Goal: Transaction & Acquisition: Purchase product/service

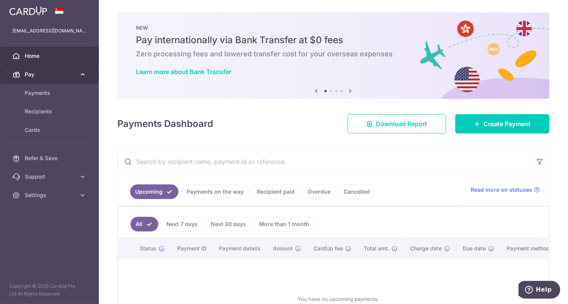
click at [78, 77] on link "Pay" at bounding box center [49, 74] width 99 height 19
click at [47, 72] on span "Pay" at bounding box center [50, 75] width 51 height 8
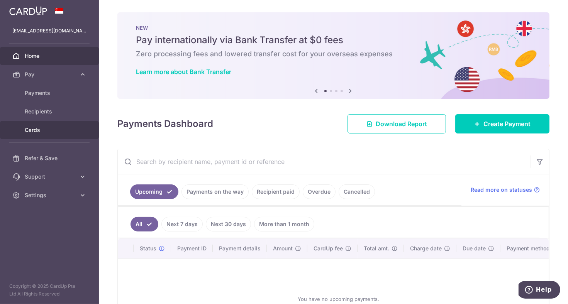
scroll to position [75, 0]
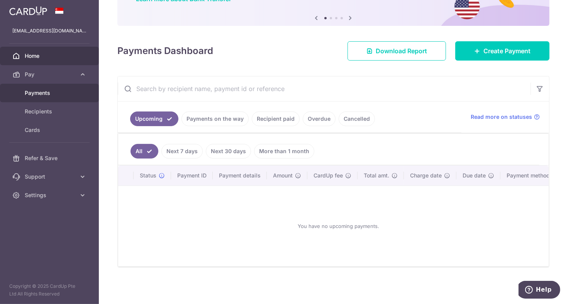
click at [47, 91] on span "Payments" at bounding box center [50, 93] width 51 height 8
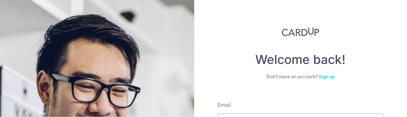
scroll to position [75, 0]
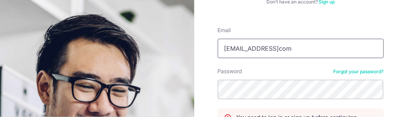
click at [289, 51] on input "angelunderwrap@gmailcom" at bounding box center [301, 48] width 166 height 19
click at [291, 47] on input "angelunderwrap@gmailcom" at bounding box center [301, 48] width 166 height 19
type input "angelunderwrap@gmail.com"
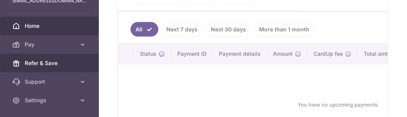
scroll to position [53, 0]
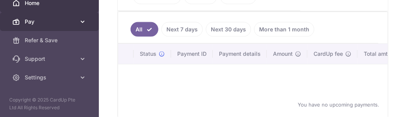
click at [79, 20] on icon at bounding box center [83, 22] width 8 height 8
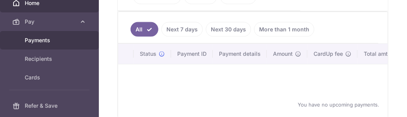
click at [44, 39] on span "Payments" at bounding box center [50, 40] width 51 height 8
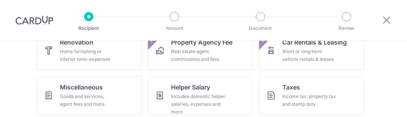
scroll to position [193, 0]
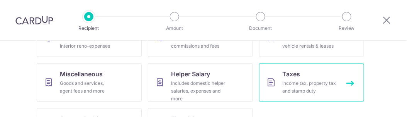
click at [294, 67] on link "Taxes Income tax, property tax and stamp duty" at bounding box center [311, 82] width 105 height 39
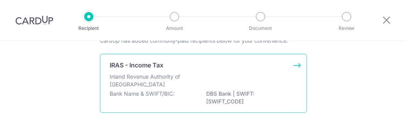
scroll to position [39, 0]
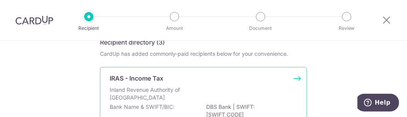
click at [161, 79] on p "IRAS - Income Tax" at bounding box center [137, 77] width 54 height 9
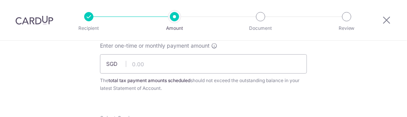
scroll to position [39, 0]
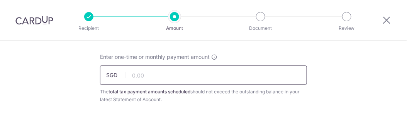
click at [171, 75] on input "text" at bounding box center [203, 74] width 207 height 19
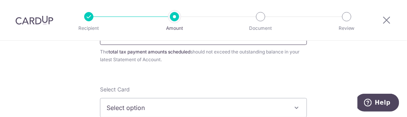
scroll to position [116, 0]
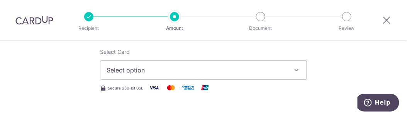
click at [239, 75] on button "Select option" at bounding box center [203, 69] width 207 height 19
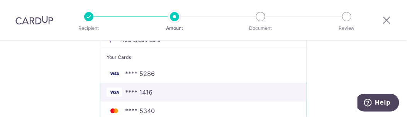
scroll to position [154, 0]
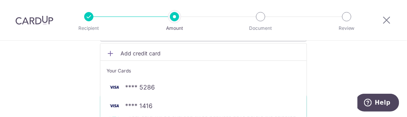
click at [111, 57] on link "Add credit card" at bounding box center [203, 53] width 206 height 14
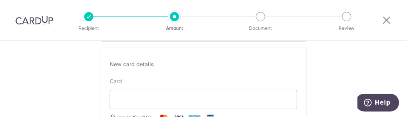
click at [184, 86] on div "Card Secure 256-bit SSL All American Express Corporate Cards (except The Americ…" at bounding box center [204, 108] width 188 height 63
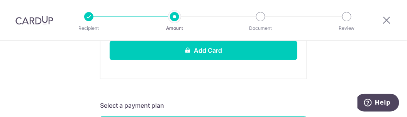
scroll to position [309, 0]
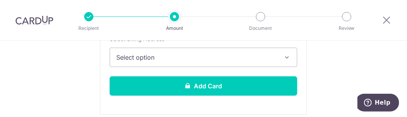
click at [240, 64] on button "Select option" at bounding box center [204, 56] width 188 height 19
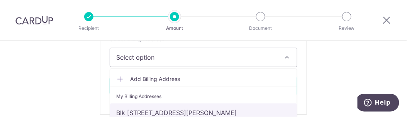
drag, startPoint x: 209, startPoint y: 106, endPoint x: 218, endPoint y: 103, distance: 9.5
click at [209, 106] on link "Blk 282, #10-426, Choa Chu Kang ave 3, Singapore, Singapore-680282" at bounding box center [203, 112] width 187 height 19
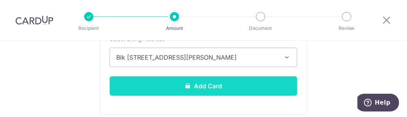
click at [227, 81] on button "Add Card" at bounding box center [204, 85] width 188 height 19
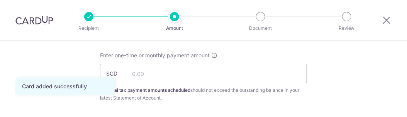
scroll to position [39, 0]
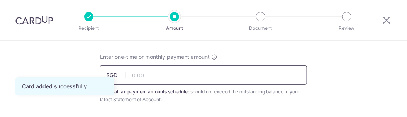
click at [231, 80] on input "text" at bounding box center [203, 74] width 207 height 19
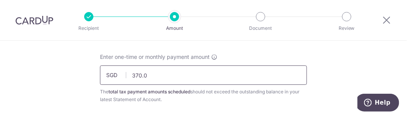
type input "370.03"
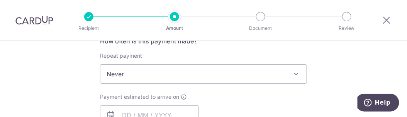
scroll to position [309, 0]
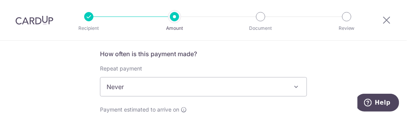
click at [232, 81] on span "Never" at bounding box center [203, 86] width 206 height 19
click at [234, 80] on span "Never" at bounding box center [203, 86] width 206 height 19
click at [234, 81] on span "Never" at bounding box center [203, 86] width 206 height 19
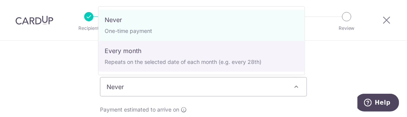
select select "3"
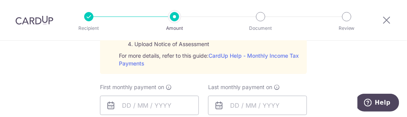
scroll to position [424, 0]
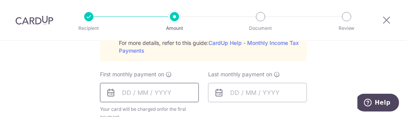
click at [121, 93] on input "text" at bounding box center [149, 92] width 99 height 19
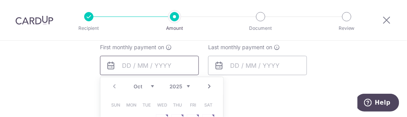
scroll to position [463, 0]
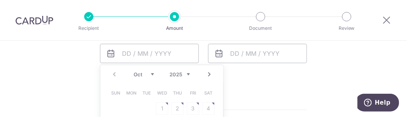
click at [149, 73] on select "Oct Nov Dec" at bounding box center [144, 74] width 20 height 6
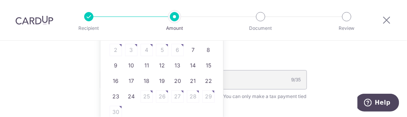
scroll to position [540, 0]
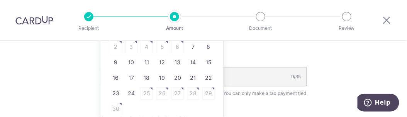
click at [178, 44] on table "Sun Mon Tue Wed Thu Fri Sat 1 2 3 4 5 6 7 8 9 10 11 12 13 14 15 16 17 18 19 20 …" at bounding box center [162, 62] width 108 height 108
click at [188, 45] on link "7" at bounding box center [193, 47] width 12 height 12
type input "07/11/2025"
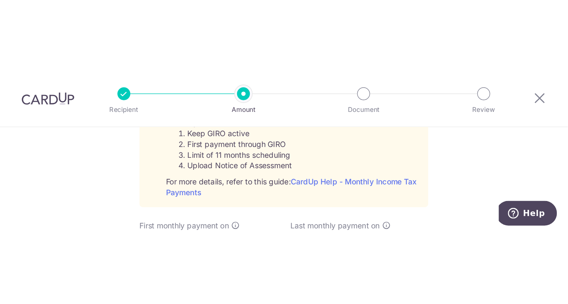
scroll to position [386, 0]
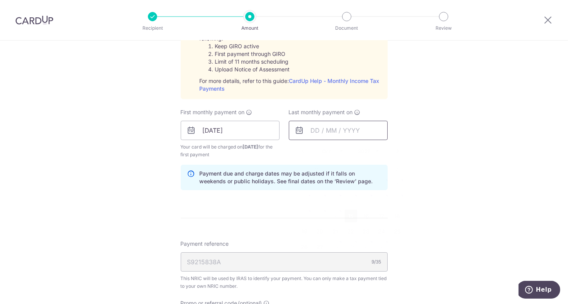
click at [319, 116] on input "text" at bounding box center [338, 130] width 99 height 19
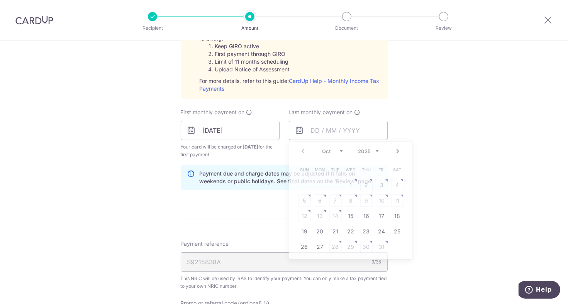
click at [407, 116] on div "Tell us more about your payment Enter one-time or monthly payment amount SGD 37…" at bounding box center [284, 72] width 568 height 837
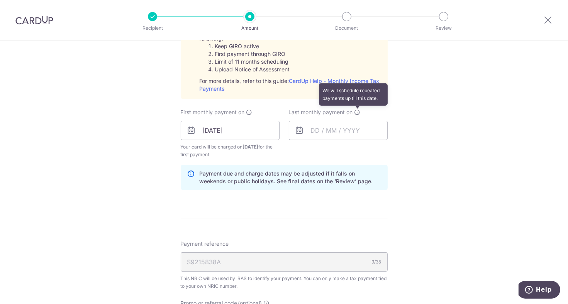
click at [355, 111] on icon at bounding box center [357, 112] width 6 height 6
click at [312, 116] on input "text" at bounding box center [338, 130] width 99 height 19
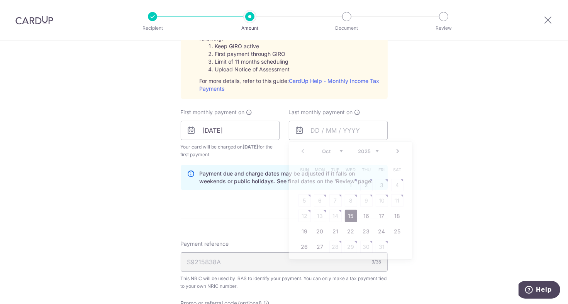
click at [231, 116] on form "Enter one-time or monthly payment amount SGD 370.03 370.03 The total tax paymen…" at bounding box center [284, 79] width 207 height 749
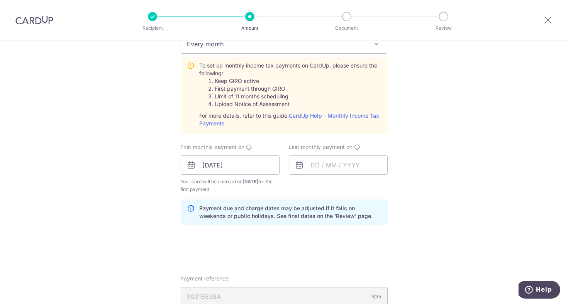
scroll to position [340, 0]
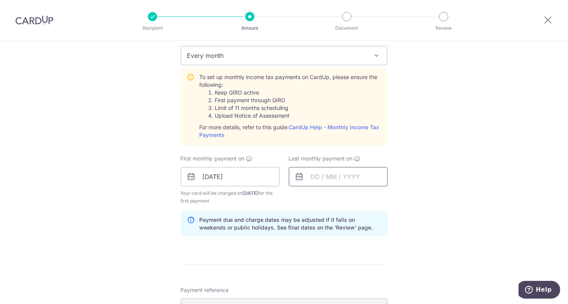
click at [315, 116] on input "text" at bounding box center [338, 176] width 99 height 19
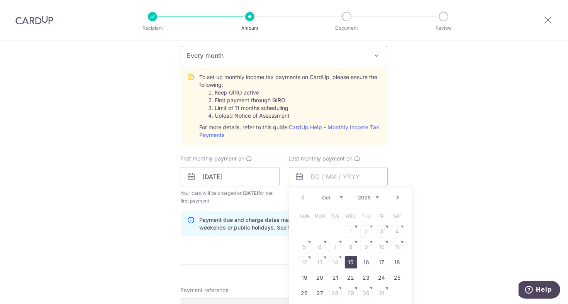
click at [342, 116] on div "Oct Nov Dec 2025 2026" at bounding box center [350, 198] width 56 height 7
click at [336, 116] on select "Oct Nov Dec" at bounding box center [332, 198] width 20 height 6
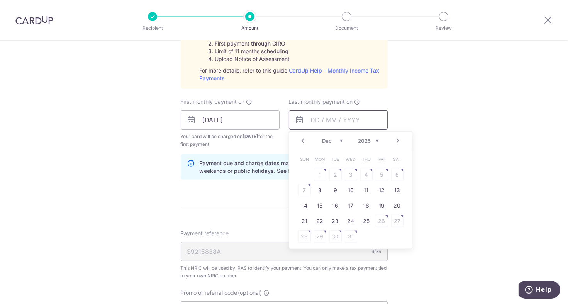
scroll to position [456, 0]
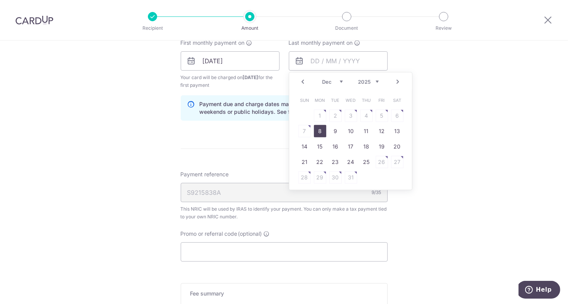
click at [319, 116] on link "8" at bounding box center [320, 131] width 12 height 12
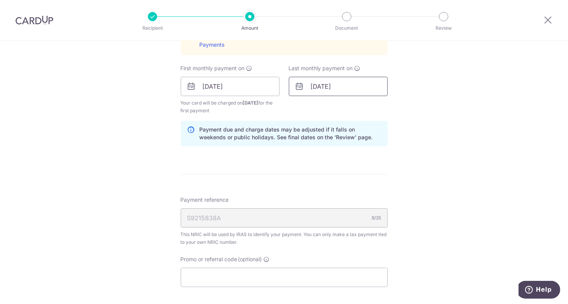
scroll to position [417, 0]
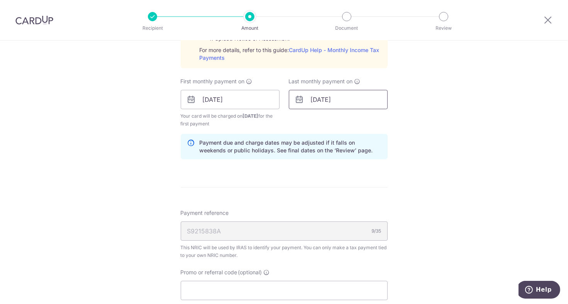
click at [318, 103] on input "08/12/2025" at bounding box center [338, 99] width 99 height 19
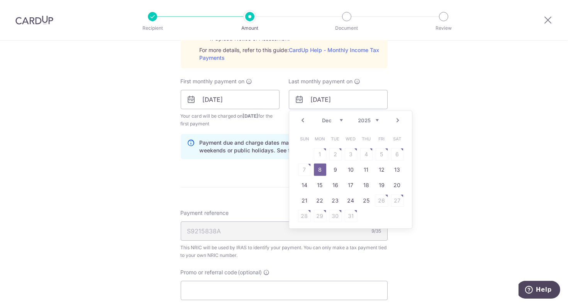
click at [335, 116] on select "Oct Nov Dec" at bounding box center [332, 120] width 20 height 6
click at [375, 116] on select "2025 2026" at bounding box center [368, 120] width 20 height 6
click at [374, 116] on select "2025 2026" at bounding box center [368, 120] width 20 height 6
click at [364, 116] on link "19" at bounding box center [366, 185] width 12 height 12
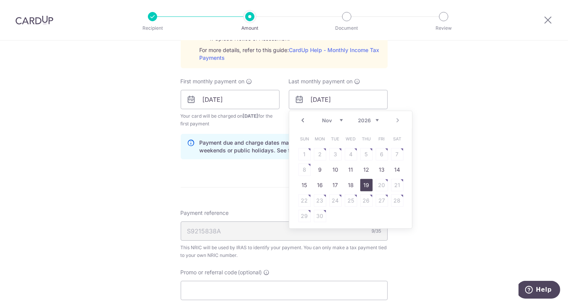
type input "19/11/2026"
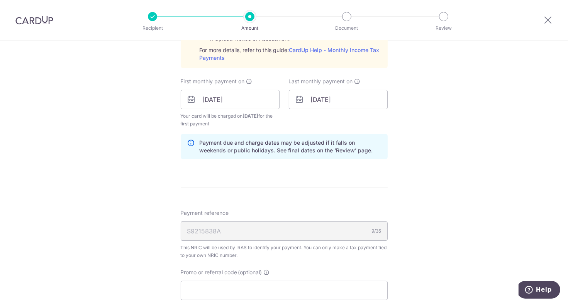
click at [407, 116] on div "Tell us more about your payment Enter one-time or monthly payment amount SGD 37…" at bounding box center [284, 42] width 568 height 837
click at [330, 98] on input "19/11/2026" at bounding box center [338, 99] width 99 height 19
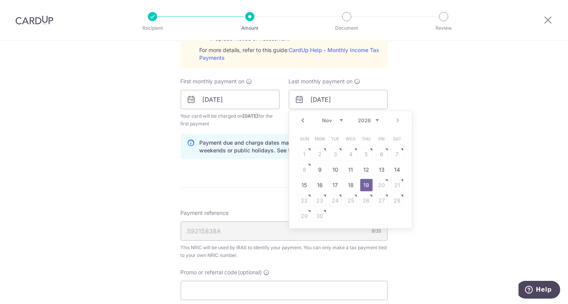
click at [209, 116] on form "Enter one-time or monthly payment amount SGD 370.03 370.03 The total tax paymen…" at bounding box center [284, 49] width 207 height 749
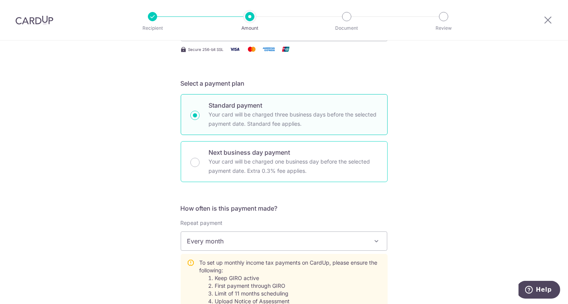
scroll to position [309, 0]
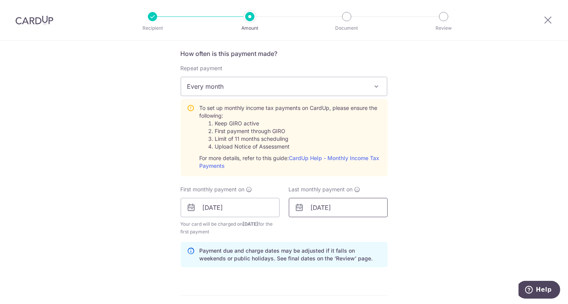
click at [363, 116] on input "19/11/2026" at bounding box center [338, 207] width 99 height 19
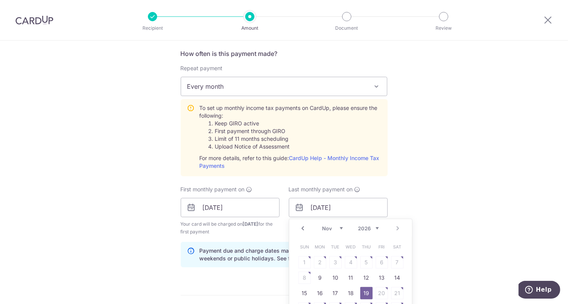
click at [407, 116] on div "Tell us more about your payment Enter one-time or monthly payment amount SGD 37…" at bounding box center [284, 150] width 568 height 837
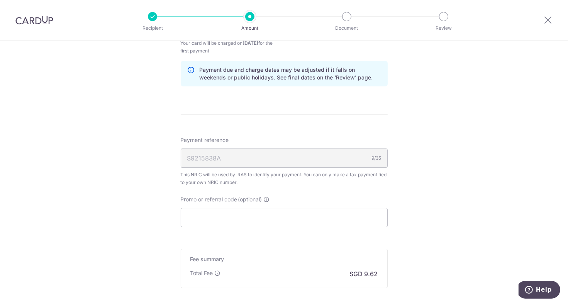
scroll to position [571, 0]
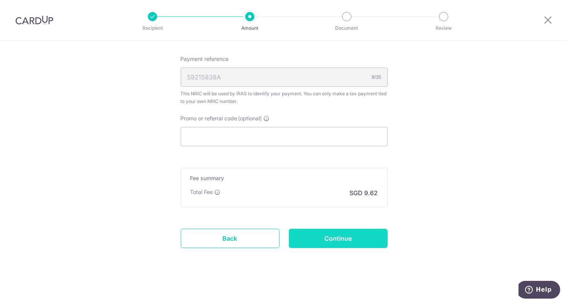
click at [332, 116] on input "Continue" at bounding box center [338, 238] width 99 height 19
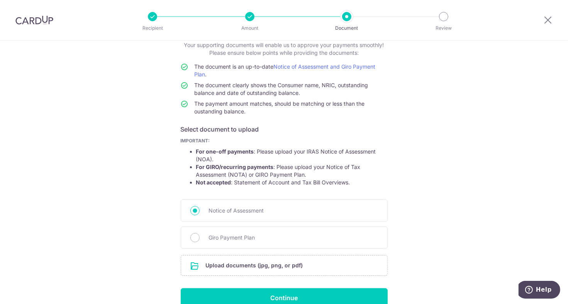
scroll to position [89, 0]
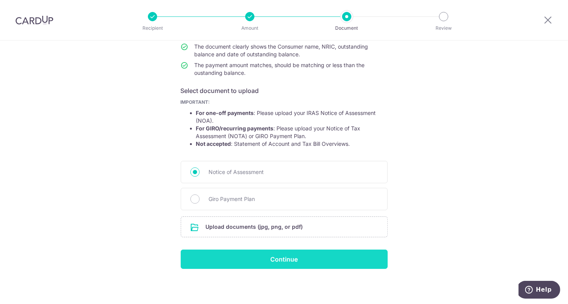
click at [295, 253] on input "Continue" at bounding box center [284, 259] width 207 height 19
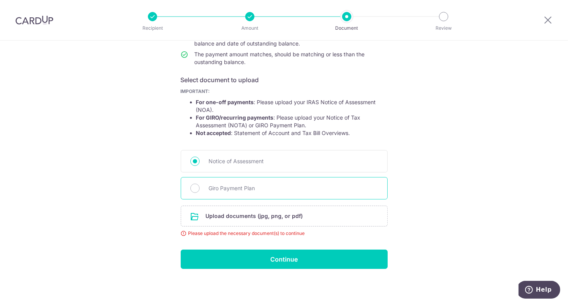
click at [244, 194] on div "Giro Payment Plan" at bounding box center [284, 188] width 207 height 22
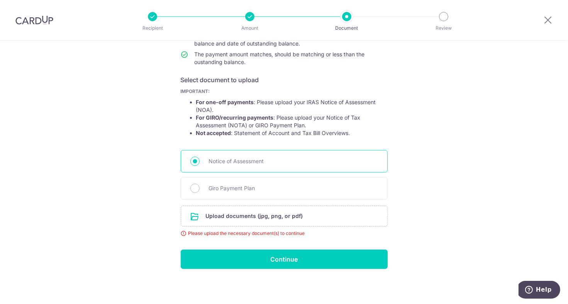
click at [243, 163] on span "Notice of Assessment" at bounding box center [293, 161] width 169 height 9
click at [200, 163] on input "Notice of Assessment" at bounding box center [194, 161] width 9 height 9
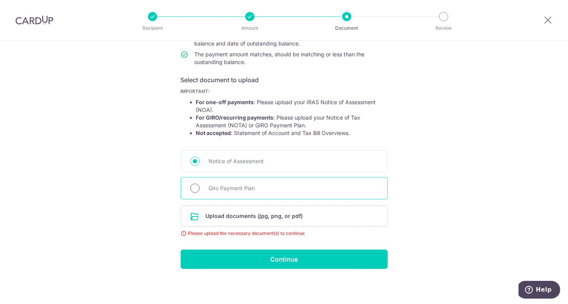
click at [194, 191] on input "Giro Payment Plan" at bounding box center [194, 188] width 9 height 9
radio input "true"
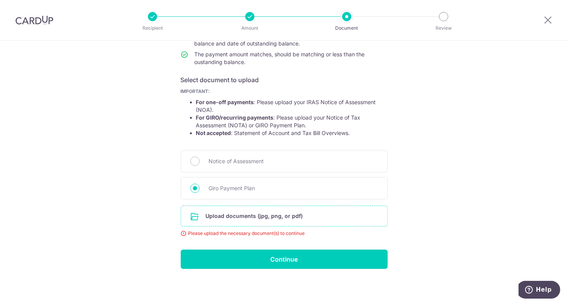
click at [241, 219] on input "file" at bounding box center [284, 216] width 206 height 20
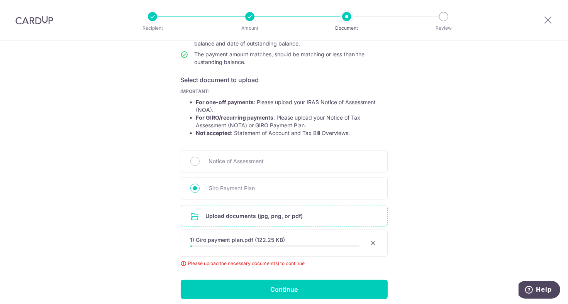
scroll to position [130, 0]
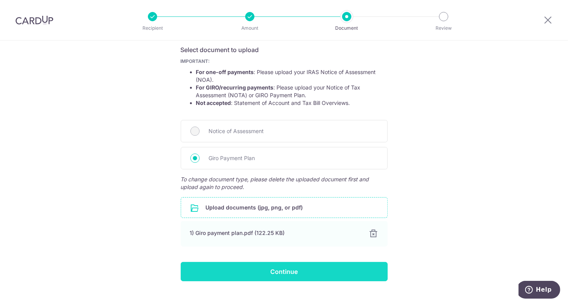
click at [309, 273] on input "Continue" at bounding box center [284, 271] width 207 height 19
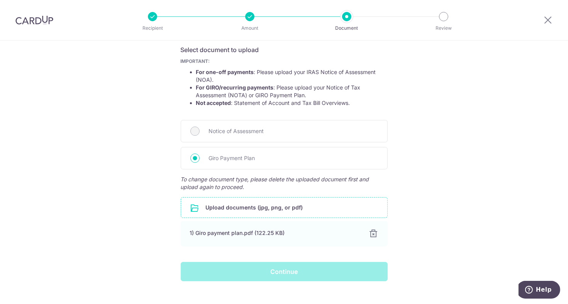
scroll to position [0, 0]
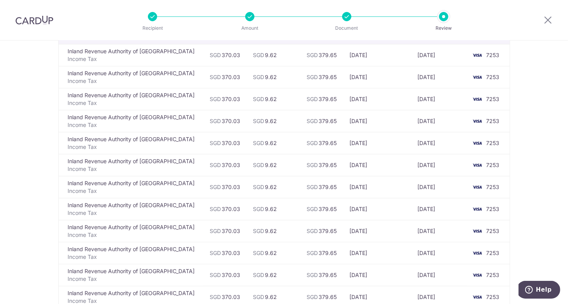
scroll to position [219, 0]
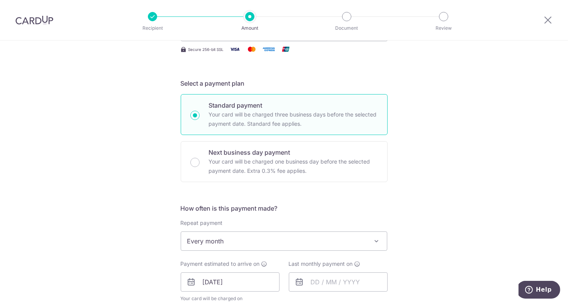
scroll to position [309, 0]
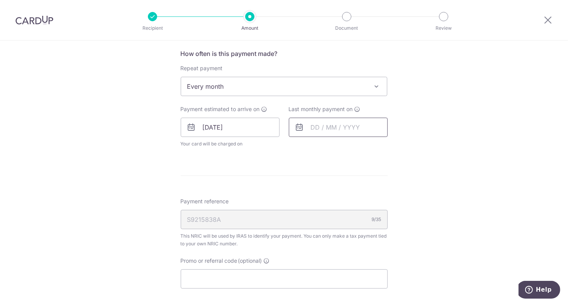
click at [334, 132] on input "text" at bounding box center [338, 127] width 99 height 19
click at [338, 148] on select "Oct Nov Dec" at bounding box center [332, 148] width 20 height 6
click at [365, 149] on select "2025 2026" at bounding box center [368, 148] width 20 height 6
click at [335, 150] on select "Jan Feb Mar Apr May Jun Jul Aug Sep Oct Nov" at bounding box center [332, 148] width 20 height 6
click at [347, 197] on table "Sun Mon Tue Wed Thu Fri Sat 1 2 3 4 5 6 7 8 9 10 11 12 13 14 15 16 17 18 19 20 …" at bounding box center [351, 205] width 108 height 93
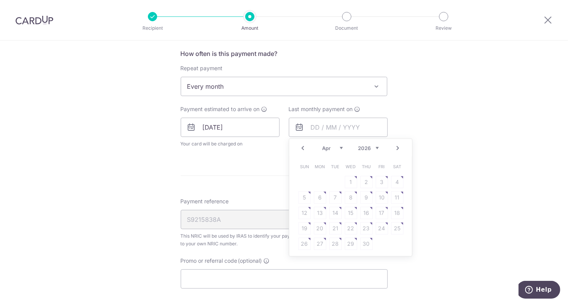
click at [359, 200] on table "Sun Mon Tue Wed Thu Fri Sat 1 2 3 4 5 6 7 8 9 10 11 12 13 14 15 16 17 18 19 20 …" at bounding box center [351, 205] width 108 height 93
click at [343, 200] on table "Sun Mon Tue Wed Thu Fri Sat 1 2 3 4 5 6 7 8 9 10 11 12 13 14 15 16 17 18 19 20 …" at bounding box center [351, 205] width 108 height 93
click at [346, 198] on table "Sun Mon Tue Wed Thu Fri Sat 1 2 3 4 5 6 7 8 9 10 11 12 13 14 15 16 17 18 19 20 …" at bounding box center [351, 205] width 108 height 93
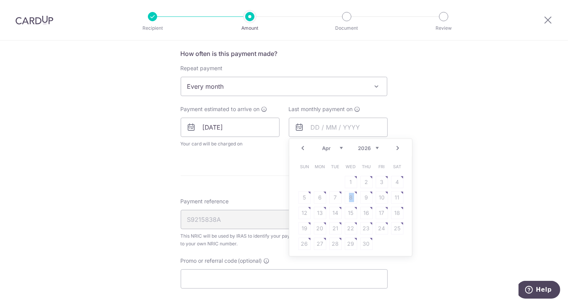
click at [346, 198] on table "Sun Mon Tue Wed Thu Fri Sat 1 2 3 4 5 6 7 8 9 10 11 12 13 14 15 16 17 18 19 20 …" at bounding box center [351, 205] width 108 height 93
click at [348, 196] on table "Sun Mon Tue Wed Thu Fri Sat 1 2 3 4 5 6 7 8 9 10 11 12 13 14 15 16 17 18 19 20 …" at bounding box center [351, 205] width 108 height 93
click at [303, 150] on link "Prev" at bounding box center [302, 148] width 9 height 9
click at [315, 199] on link "9" at bounding box center [320, 197] width 12 height 12
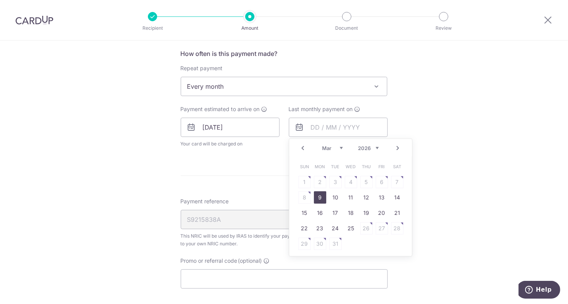
type input "09/03/2026"
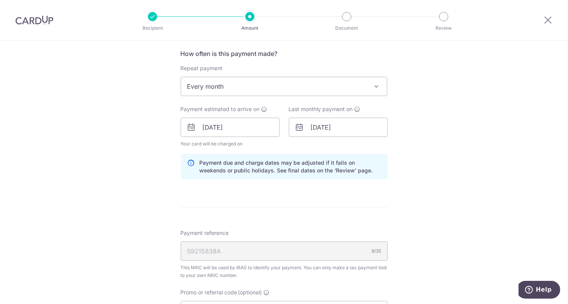
click at [460, 212] on div "Tell us more about your payment Enter one-time or monthly payment amount SGD 37…" at bounding box center [284, 106] width 568 height 749
click at [313, 124] on input "09/03/2026" at bounding box center [338, 127] width 99 height 19
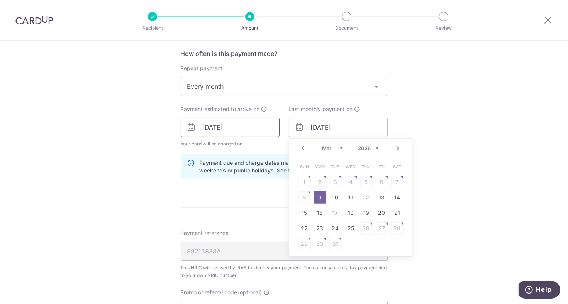
click at [222, 132] on input "07/11/2025" at bounding box center [230, 127] width 99 height 19
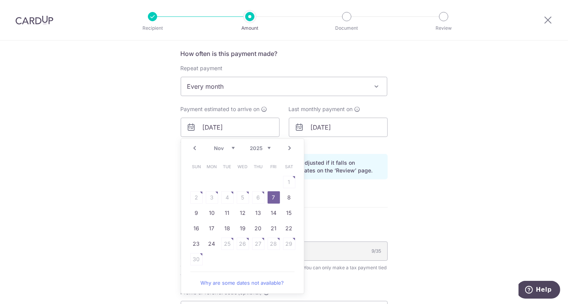
click at [269, 200] on link "7" at bounding box center [274, 197] width 12 height 12
click at [336, 123] on input "09/03/2026" at bounding box center [338, 127] width 99 height 19
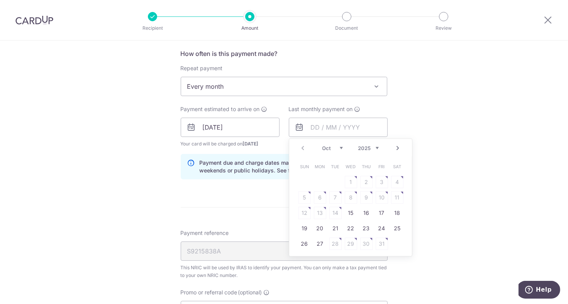
click at [338, 147] on select "Oct Nov Dec" at bounding box center [332, 148] width 20 height 6
click at [368, 149] on select "2025 2026" at bounding box center [368, 148] width 20 height 6
click at [335, 146] on select "Jan Feb Mar Apr May Jun Jul Aug Sep Oct Nov" at bounding box center [332, 148] width 20 height 6
click at [434, 174] on div "Tell us more about your payment Enter one-time or monthly payment amount SGD 37…" at bounding box center [284, 106] width 568 height 749
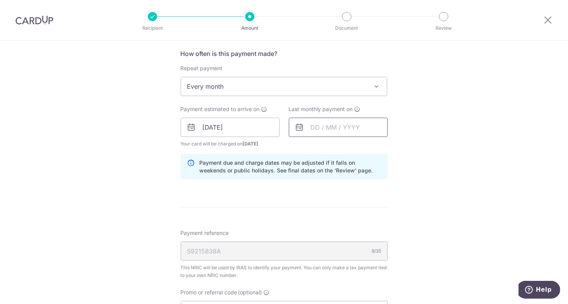
click at [319, 129] on input "text" at bounding box center [338, 127] width 99 height 19
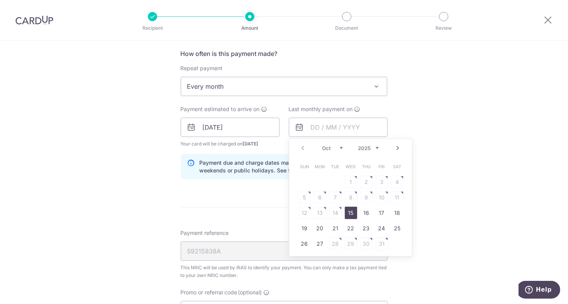
click at [330, 141] on div "Prev Next Oct Nov Dec 2025 2026" at bounding box center [350, 148] width 123 height 19
click at [331, 145] on select "Oct Nov Dec" at bounding box center [332, 148] width 20 height 6
click at [338, 148] on select "Oct Nov Dec" at bounding box center [332, 148] width 20 height 6
click at [375, 152] on div "Prev Next Oct Nov Dec 2025 2026" at bounding box center [350, 148] width 123 height 19
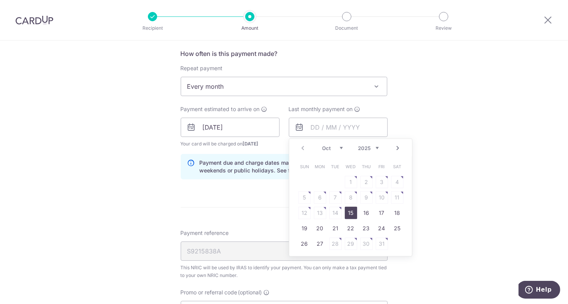
click at [376, 147] on select "2025 2026" at bounding box center [368, 148] width 20 height 6
click at [334, 147] on select "Jan Feb Mar Apr May Jun Jul Aug Sep Oct Nov" at bounding box center [332, 148] width 20 height 6
click at [318, 199] on link "9" at bounding box center [320, 197] width 12 height 12
type input "09/03/2026"
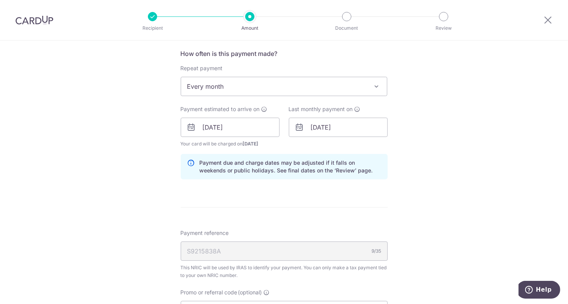
click at [501, 197] on div "Tell us more about your payment Enter one-time or monthly payment amount SGD 37…" at bounding box center [284, 106] width 568 height 749
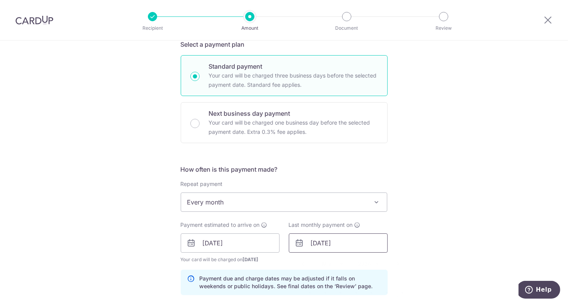
click at [320, 237] on input "09/03/2026" at bounding box center [338, 243] width 99 height 19
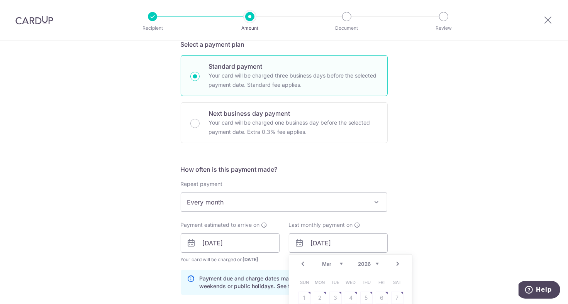
click at [334, 258] on div "Prev Next Jan Feb Mar Apr May Jun Jul Aug Sep Oct Nov 2025 2026" at bounding box center [350, 264] width 123 height 19
click at [333, 261] on select "Jan Feb Mar Apr May Jun Jul Aug Sep Oct Nov" at bounding box center [332, 264] width 20 height 6
click at [449, 219] on div "Tell us more about your payment Enter one-time or monthly payment amount SGD 37…" at bounding box center [284, 222] width 568 height 749
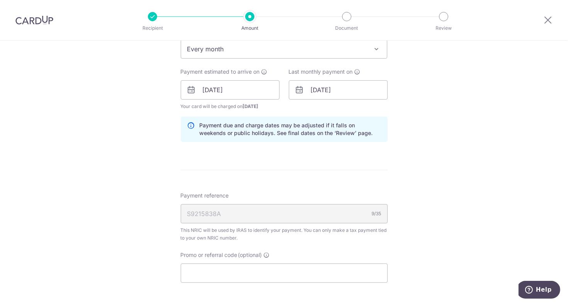
scroll to position [347, 0]
click at [319, 90] on input "09/03/2026" at bounding box center [338, 89] width 99 height 19
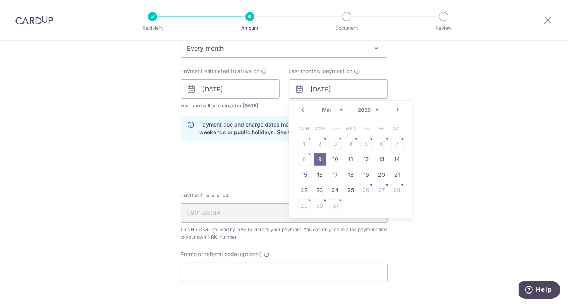
click at [338, 109] on select "Jan Feb Mar Apr May Jun Jul Aug Sep Oct Nov" at bounding box center [332, 110] width 20 height 6
click at [330, 109] on select "Jan Feb Mar Apr May Jun Jul Aug Sep Oct Nov" at bounding box center [332, 110] width 20 height 6
click at [470, 149] on div "Tell us more about your payment Enter one-time or monthly payment amount SGD 37…" at bounding box center [284, 67] width 568 height 749
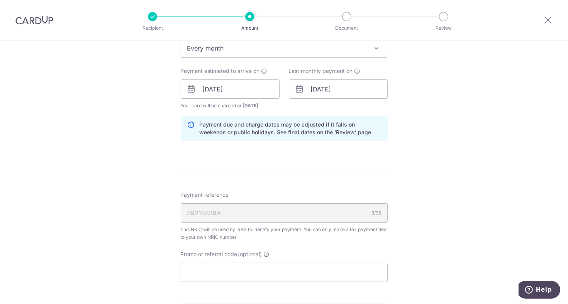
click at [431, 144] on div "Tell us more about your payment Enter one-time or monthly payment amount SGD 37…" at bounding box center [284, 67] width 568 height 749
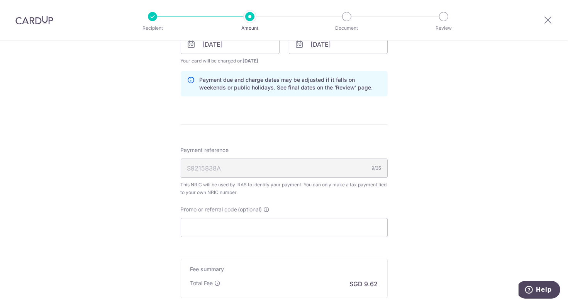
scroll to position [463, 0]
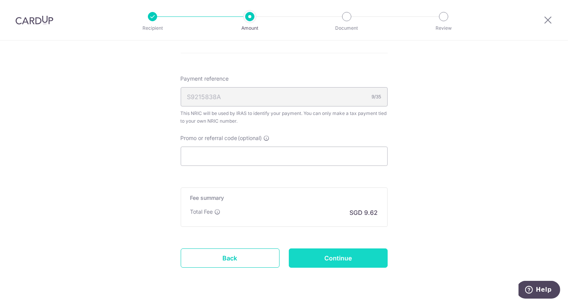
click at [325, 253] on input "Continue" at bounding box center [338, 258] width 99 height 19
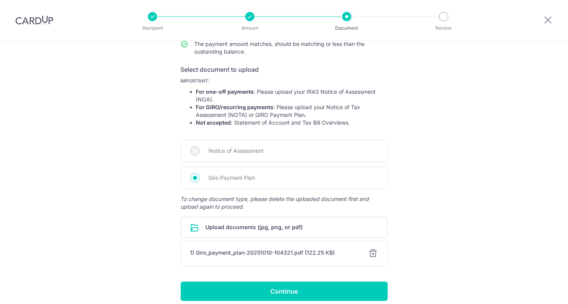
scroll to position [142, 0]
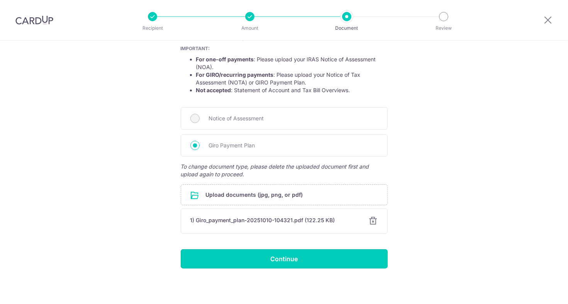
click at [263, 259] on input "Continue" at bounding box center [284, 258] width 207 height 19
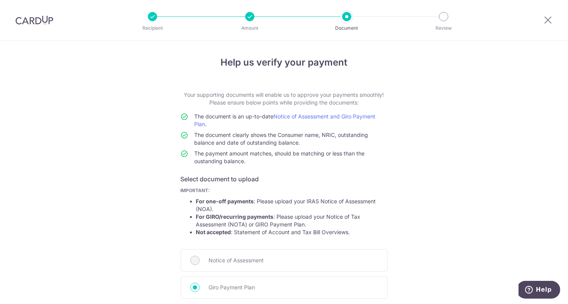
scroll to position [0, 0]
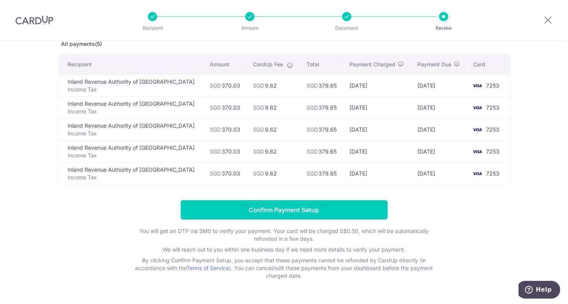
scroll to position [26, 0]
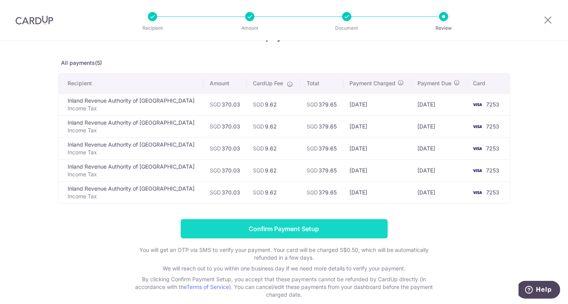
click at [237, 225] on input "Confirm Payment Setup" at bounding box center [284, 228] width 207 height 19
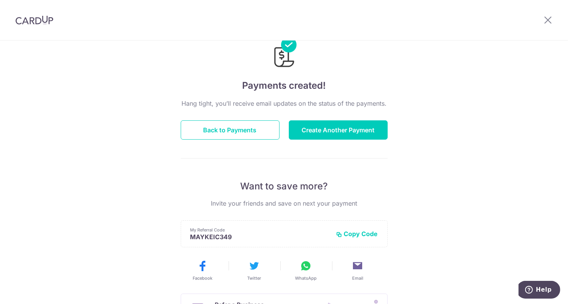
scroll to position [39, 0]
